Goal: Task Accomplishment & Management: Use online tool/utility

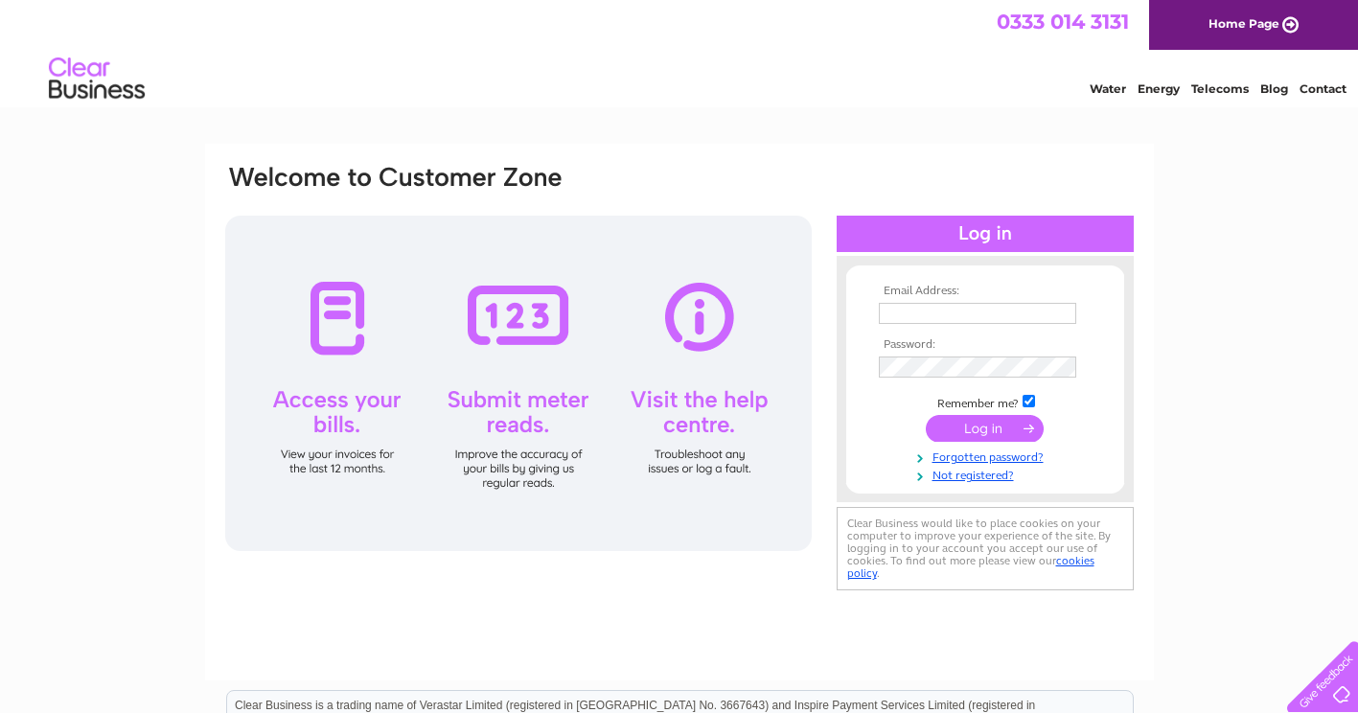
type input "yates.lin@gmail.com"
click at [959, 423] on input "submit" at bounding box center [985, 428] width 118 height 27
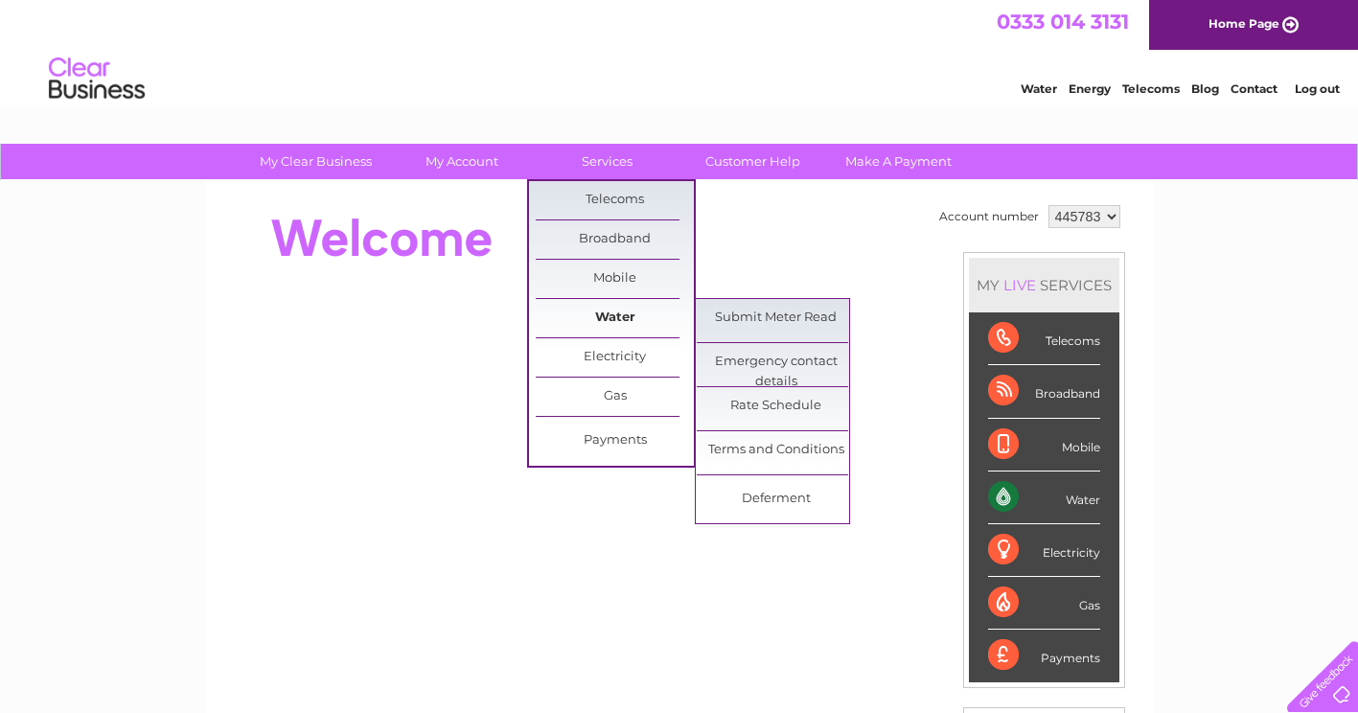
click at [606, 319] on link "Water" at bounding box center [615, 318] width 158 height 38
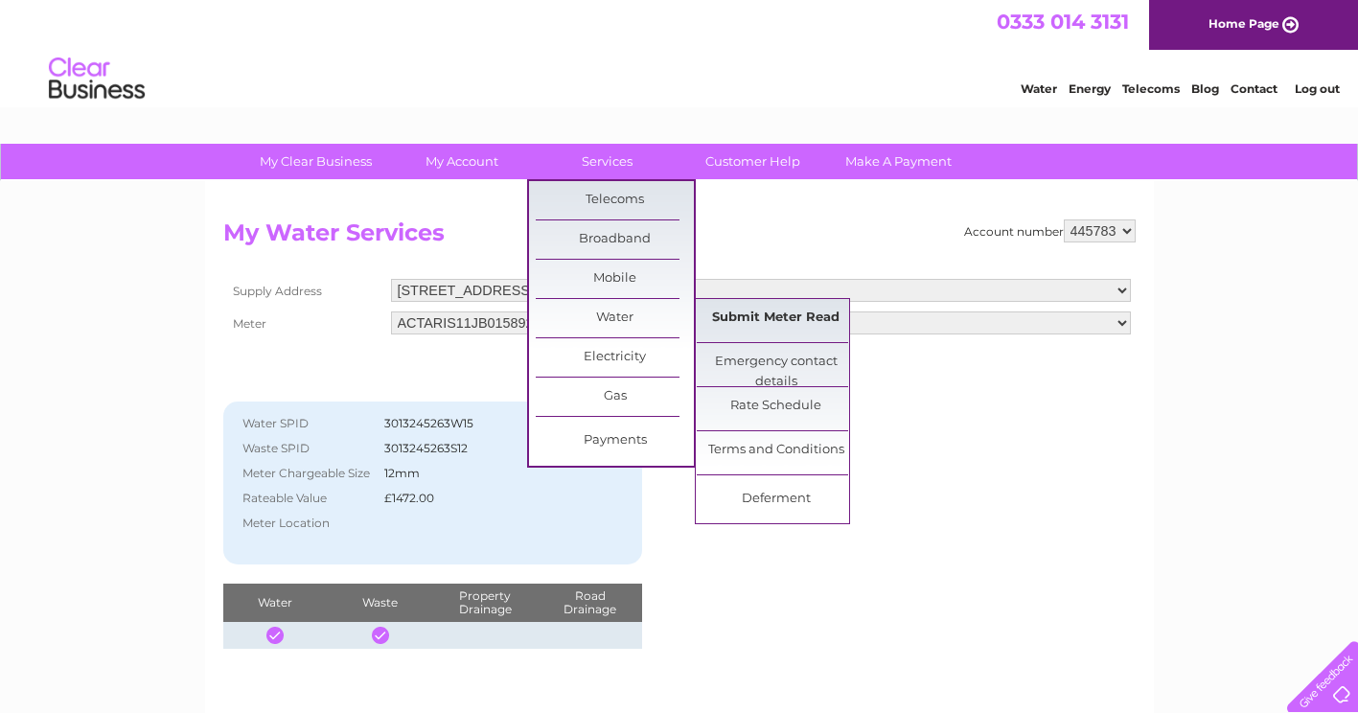
click at [744, 322] on link "Submit Meter Read" at bounding box center [776, 318] width 158 height 38
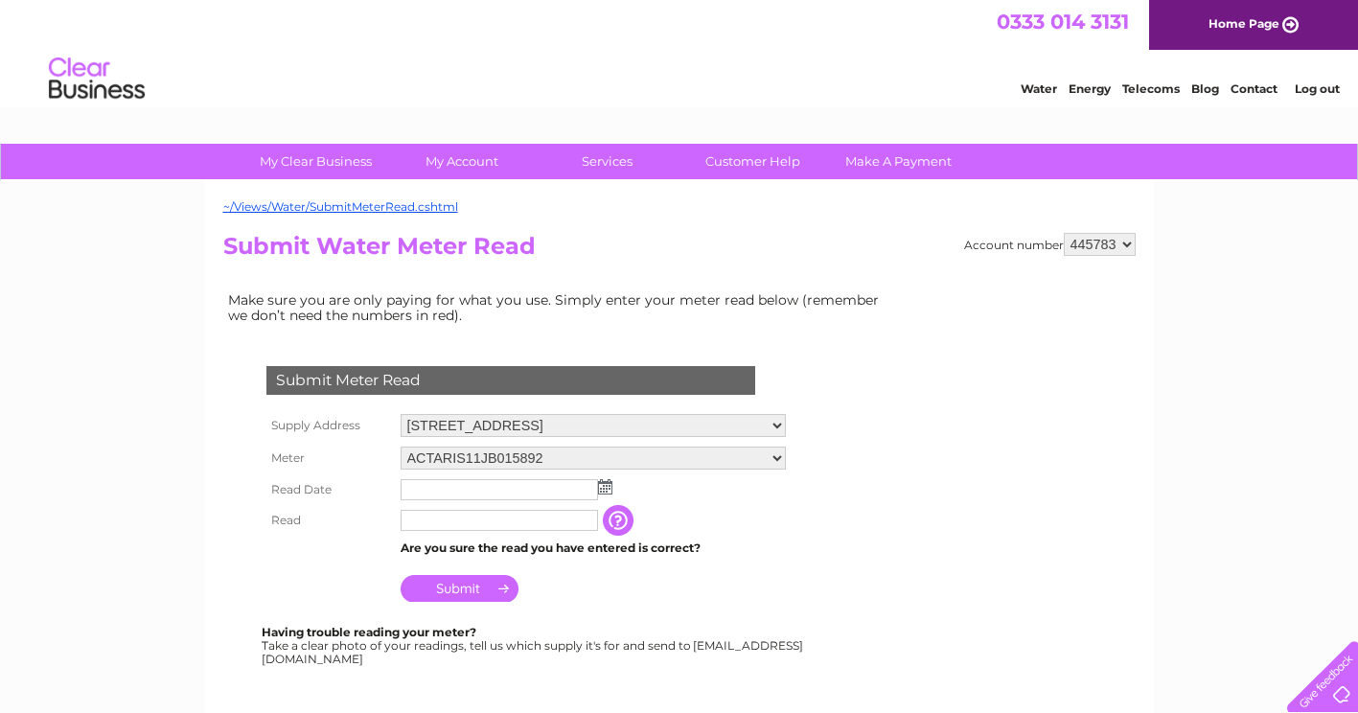
click at [599, 489] on img at bounding box center [605, 486] width 14 height 15
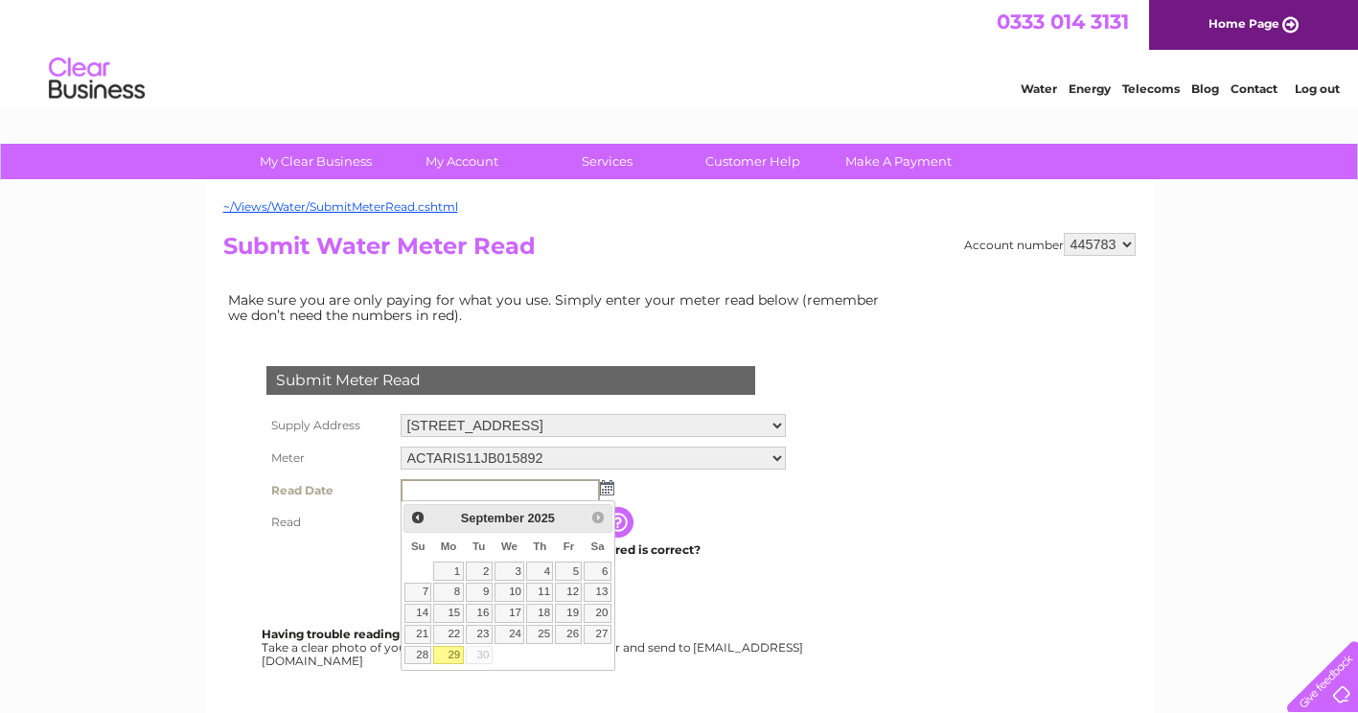
click at [457, 654] on link "29" at bounding box center [448, 655] width 30 height 19
type input "[DATE]"
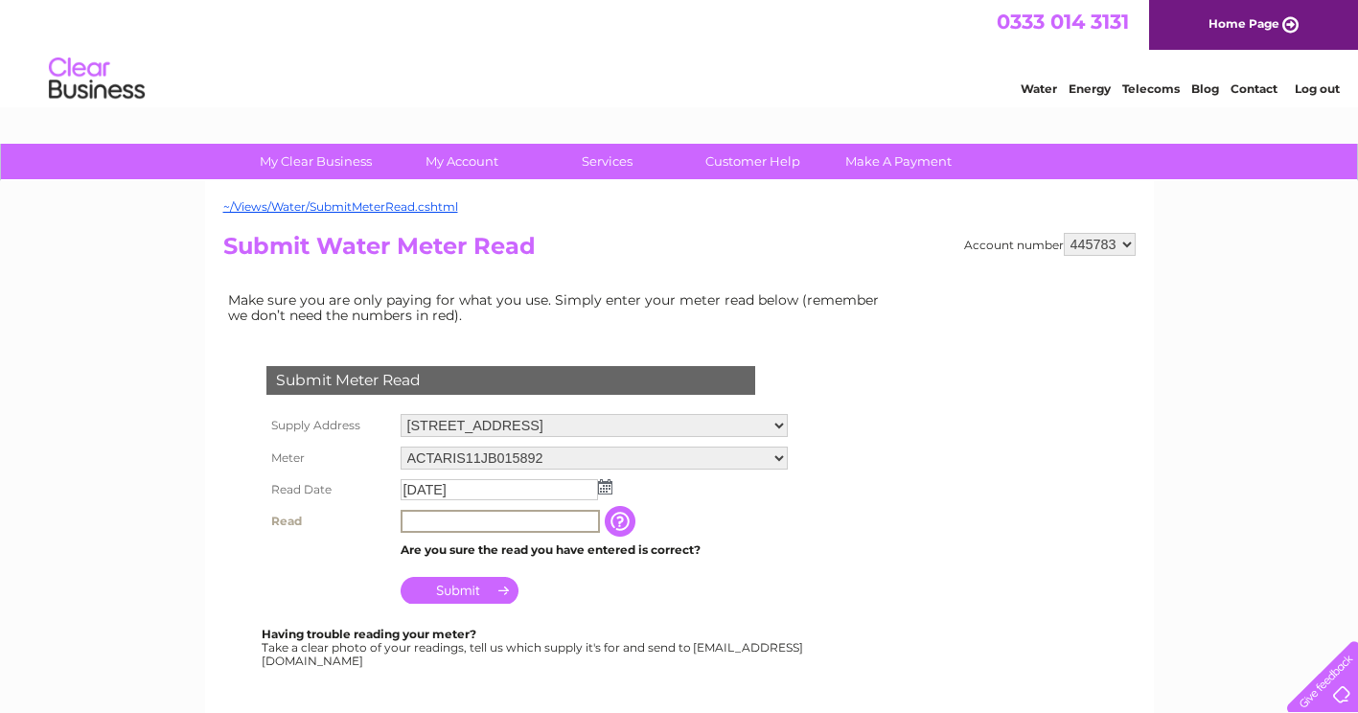
click at [431, 518] on input "text" at bounding box center [499, 521] width 199 height 23
type input "313"
click at [454, 584] on input "Submit" at bounding box center [459, 590] width 118 height 27
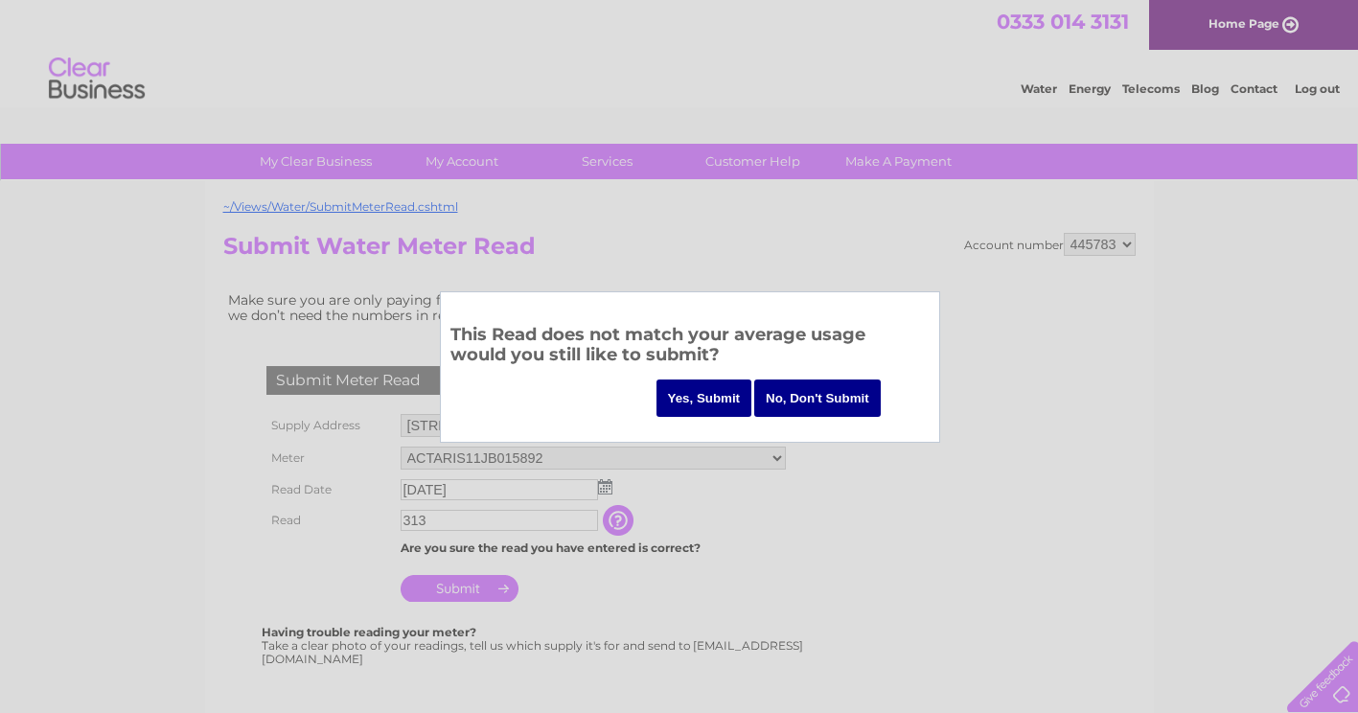
click at [709, 397] on input "Yes, Submit" at bounding box center [704, 397] width 96 height 37
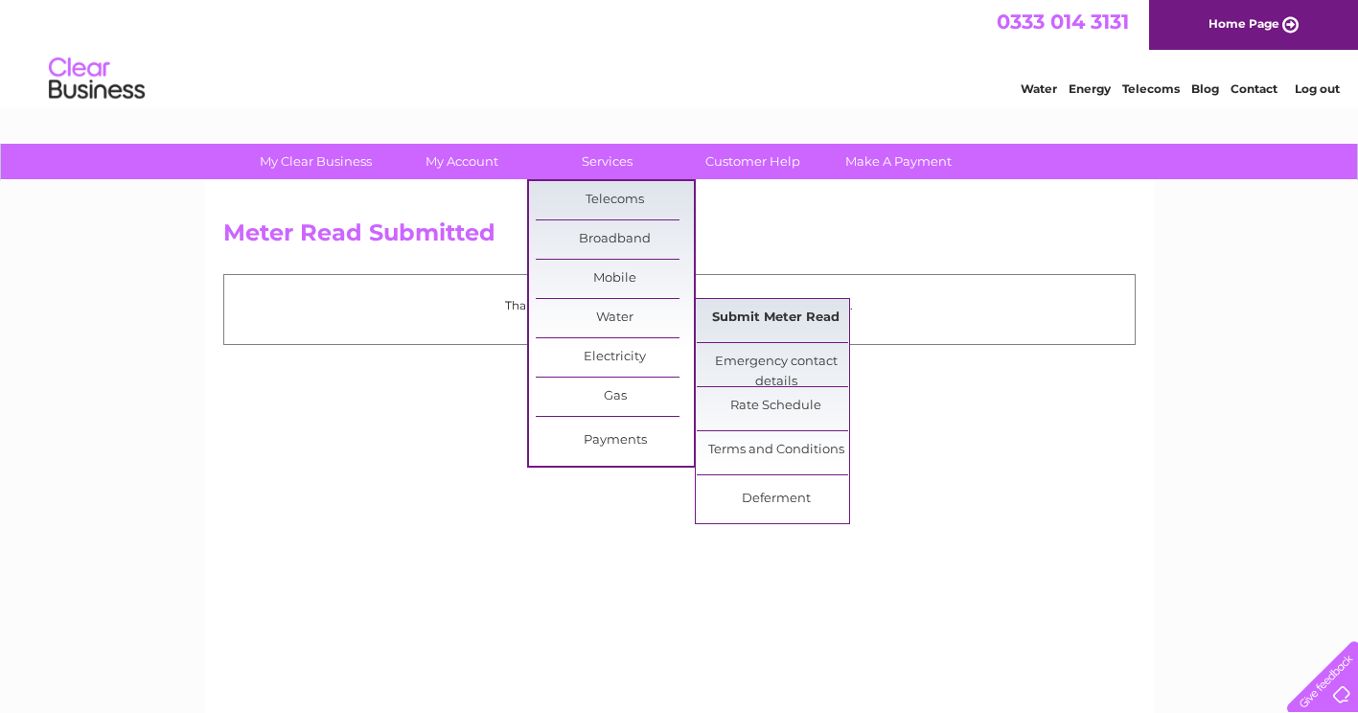
click at [775, 315] on link "Submit Meter Read" at bounding box center [776, 318] width 158 height 38
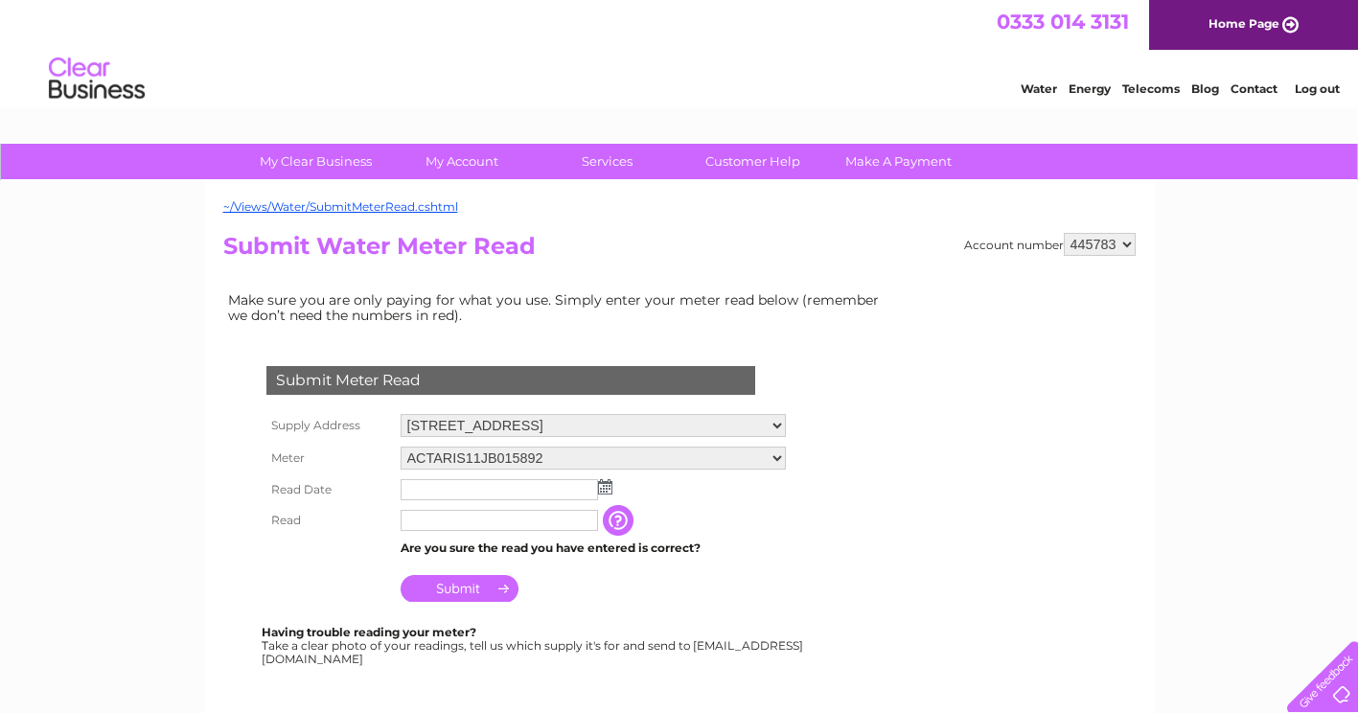
click at [780, 458] on select "ACTARIS11JB015892 ACTARIS12MA169817" at bounding box center [592, 457] width 385 height 23
select select "426038"
click at [400, 446] on select "ACTARIS11JB015892 ACTARIS12MA169817" at bounding box center [592, 458] width 385 height 25
click at [603, 487] on img at bounding box center [605, 486] width 14 height 15
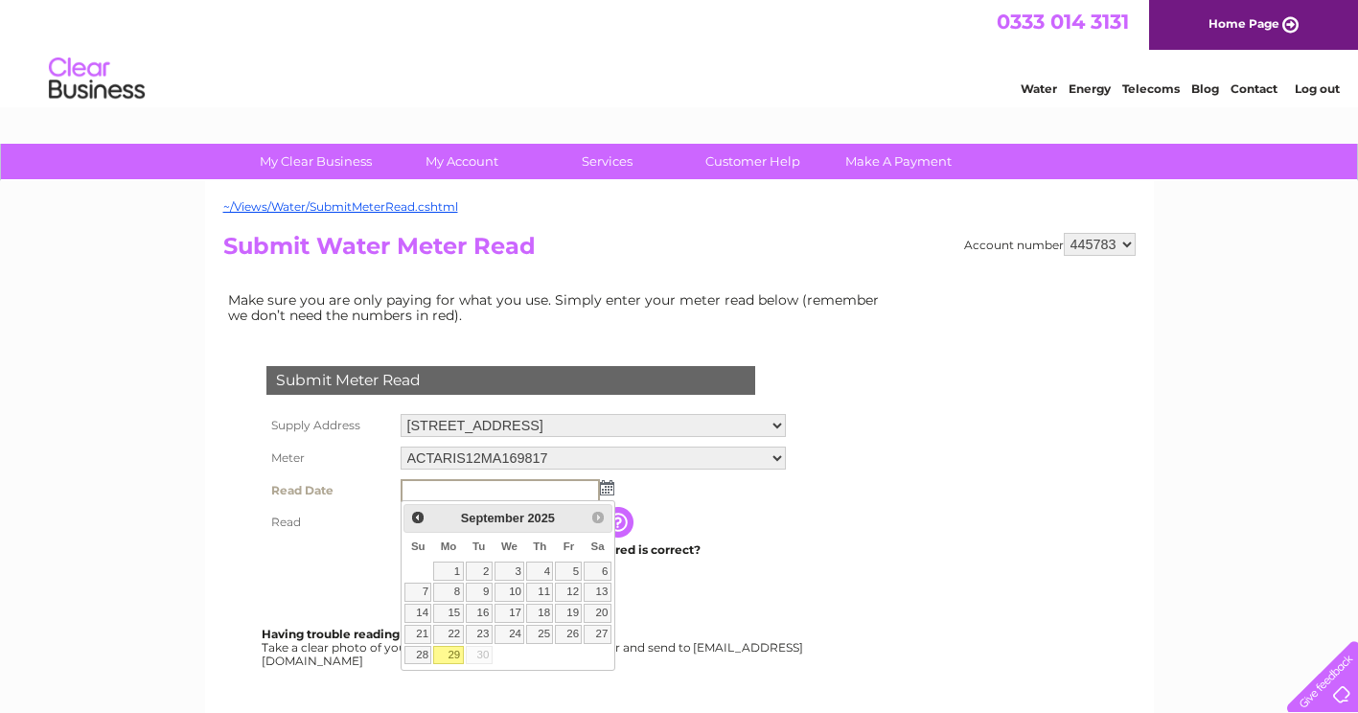
click at [455, 651] on link "29" at bounding box center [448, 655] width 30 height 19
type input "2025/09/29"
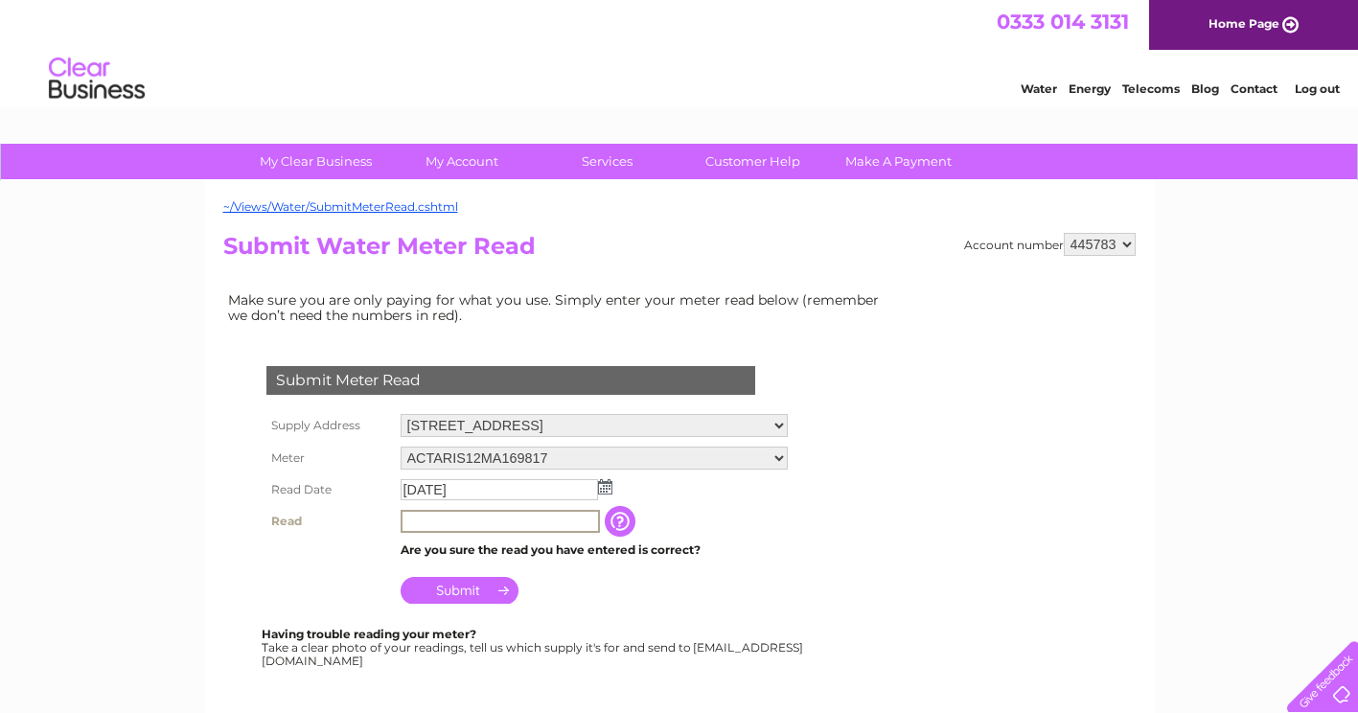
click at [465, 517] on input "text" at bounding box center [499, 521] width 199 height 23
type input "479"
click at [459, 585] on input "Submit" at bounding box center [459, 588] width 118 height 27
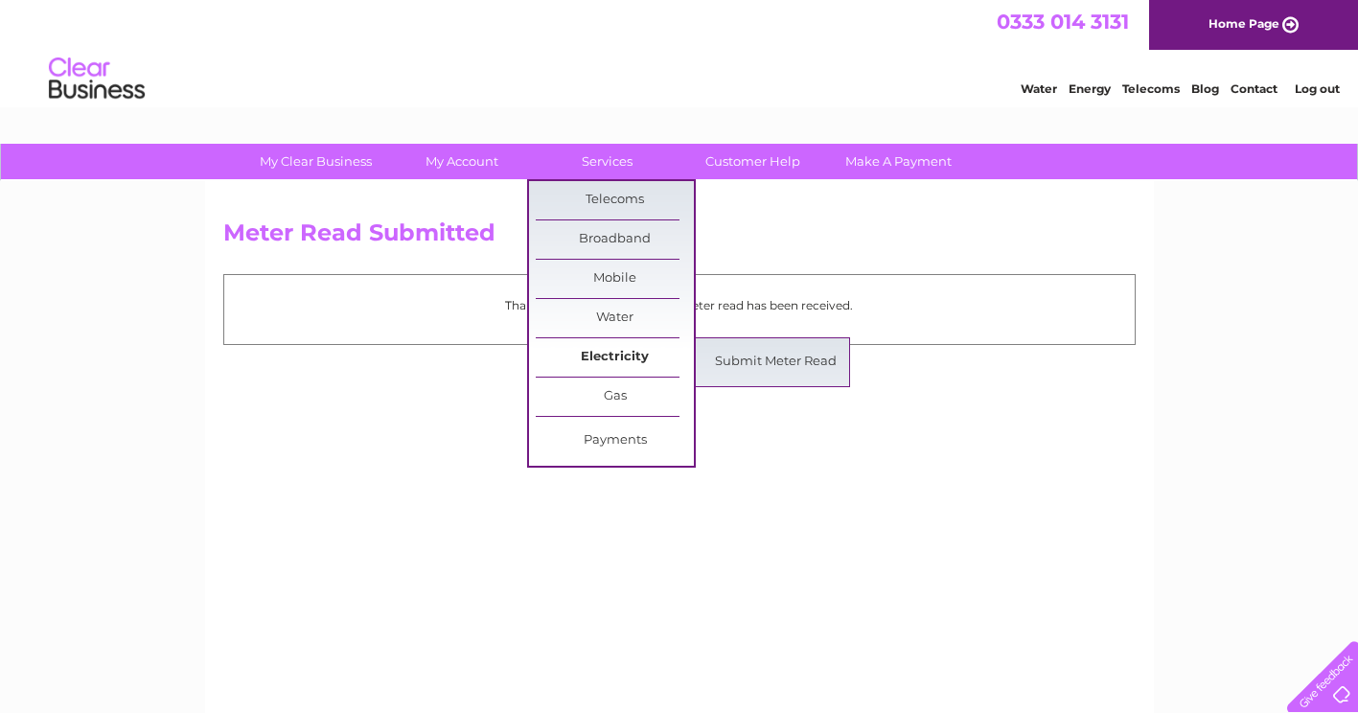
click at [613, 354] on link "Electricity" at bounding box center [615, 357] width 158 height 38
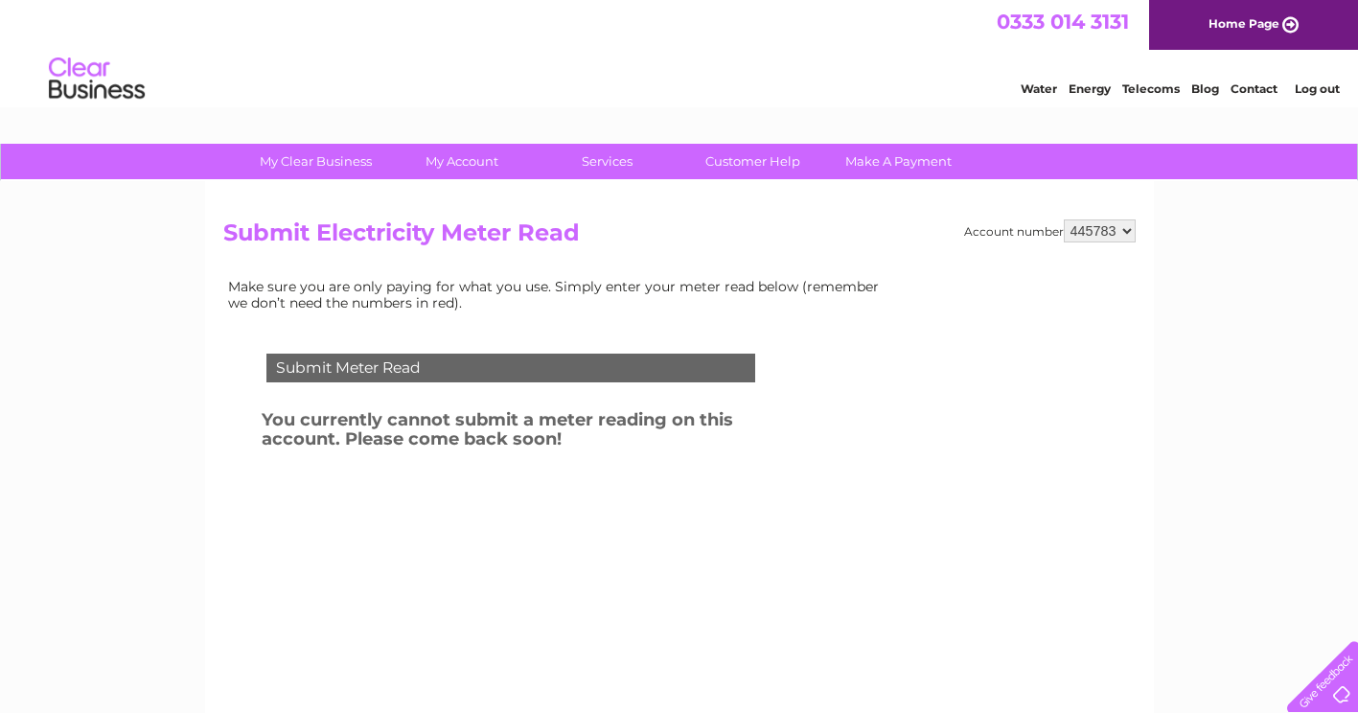
click at [780, 358] on div "Submit Meter Read You currently cannot submit a meter reading on this account. …" at bounding box center [514, 458] width 583 height 249
